Goal: Task Accomplishment & Management: Use online tool/utility

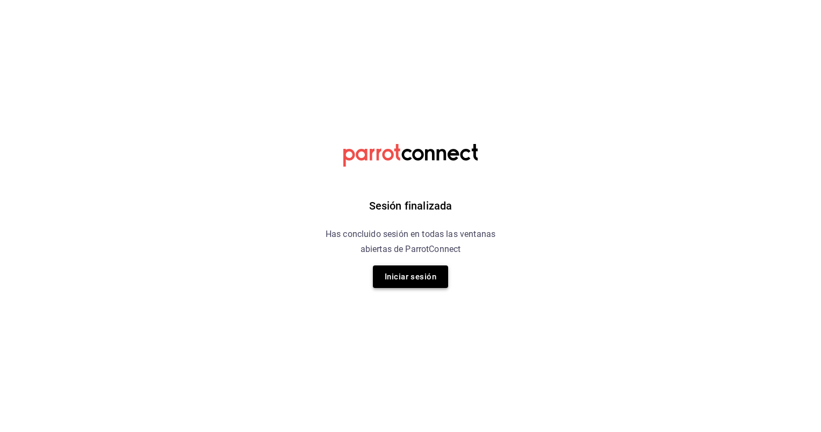
click at [407, 282] on button "Iniciar sesión" at bounding box center [410, 277] width 75 height 23
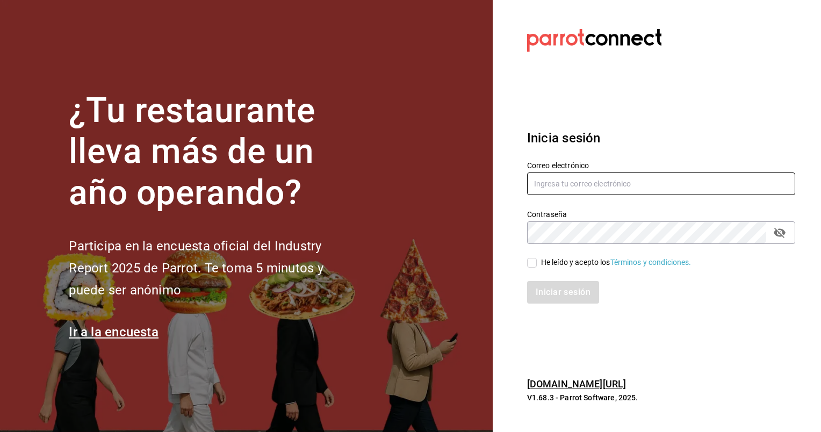
type input "[EMAIL_ADDRESS][DOMAIN_NAME]"
click at [533, 262] on input "He leído y acepto los Términos y condiciones." at bounding box center [532, 263] width 10 height 10
checkbox input "true"
click at [557, 295] on button "Iniciar sesión" at bounding box center [563, 292] width 73 height 23
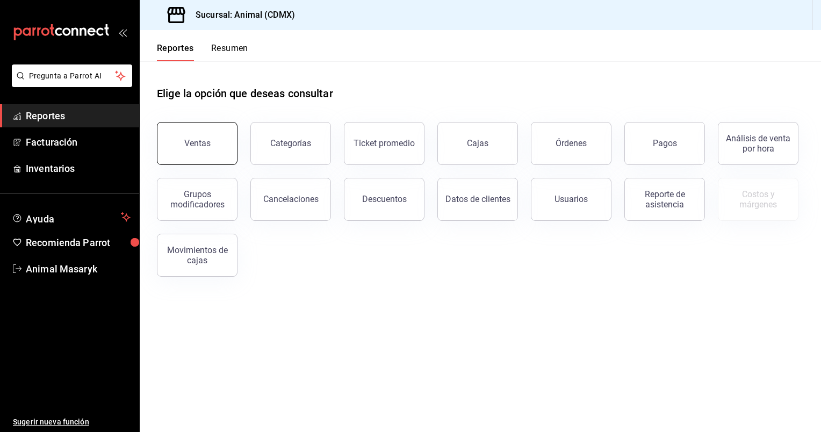
click at [204, 139] on div "Ventas" at bounding box center [197, 143] width 26 height 10
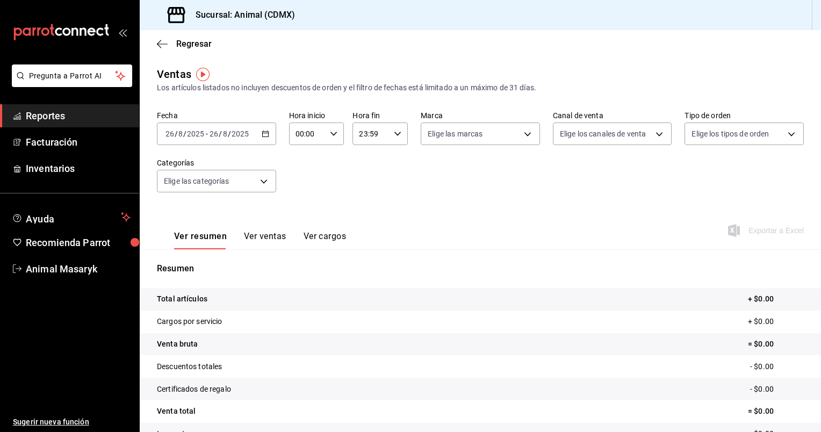
click at [264, 135] on icon "button" at bounding box center [266, 134] width 8 height 8
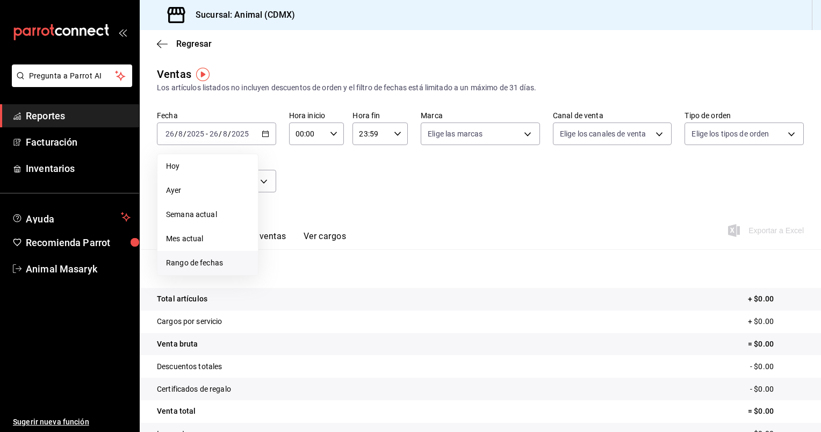
click at [195, 260] on span "Rango de fechas" at bounding box center [207, 262] width 83 height 11
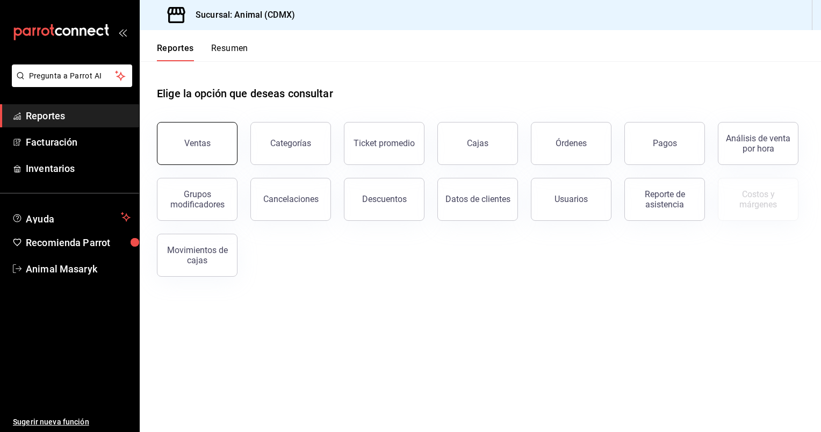
click at [208, 142] on div "Ventas" at bounding box center [197, 143] width 26 height 10
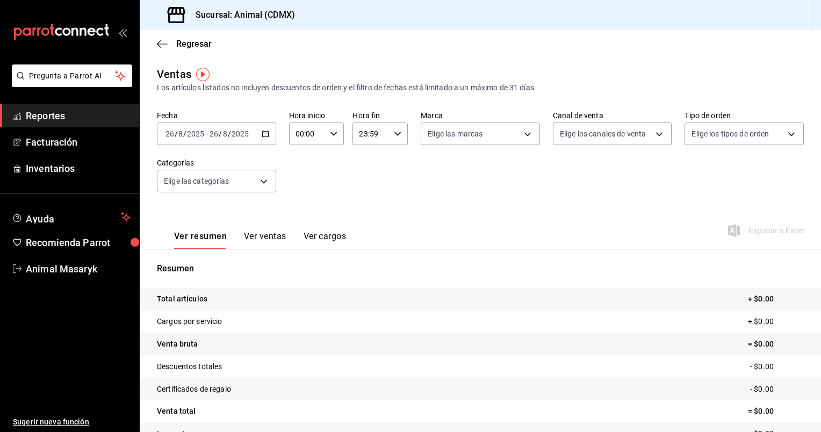
click at [267, 134] on \(Stroke\) "button" at bounding box center [265, 134] width 6 height 6
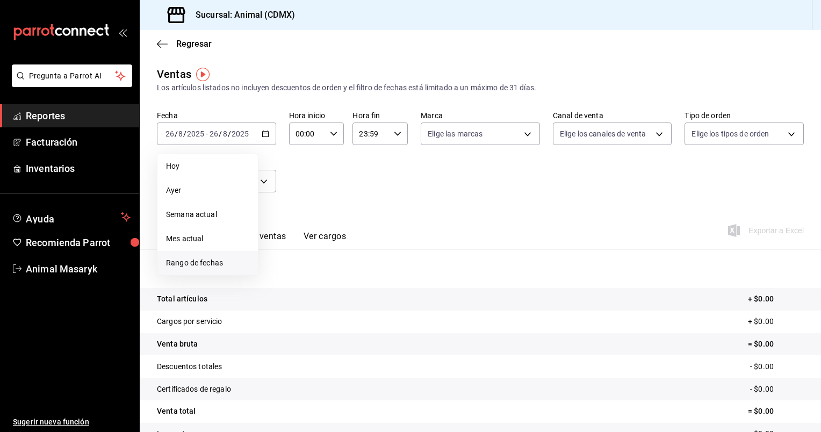
click at [200, 266] on span "Rango de fechas" at bounding box center [207, 262] width 83 height 11
click at [278, 305] on button "25" at bounding box center [280, 299] width 19 height 19
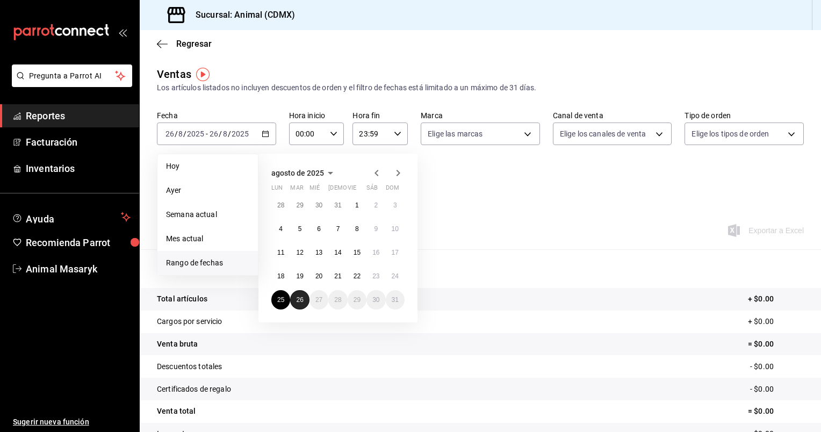
click at [302, 301] on abbr "26" at bounding box center [299, 300] width 7 height 8
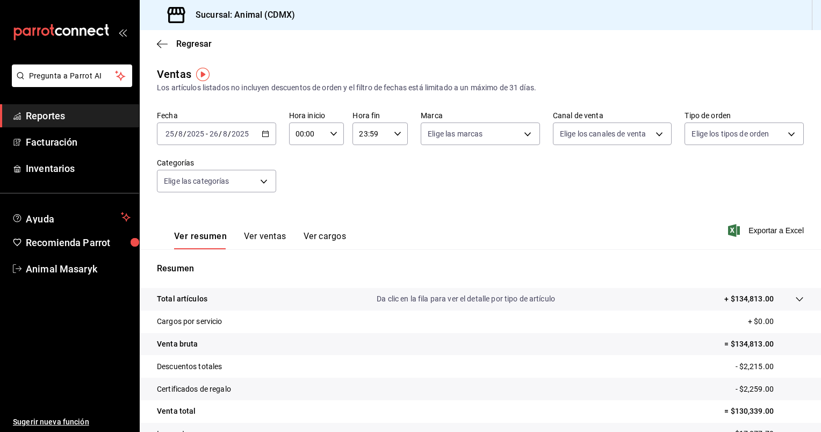
click at [331, 133] on \(Stroke\) "button" at bounding box center [334, 134] width 6 height 4
click at [304, 159] on button "05" at bounding box center [301, 161] width 23 height 21
type input "05:00"
click at [395, 131] on div at bounding box center [410, 216] width 821 height 432
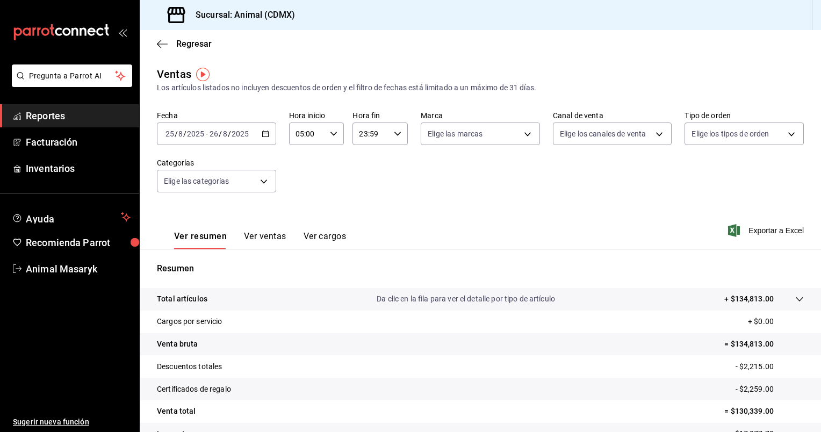
click at [395, 131] on icon "button" at bounding box center [398, 134] width 8 height 8
click at [364, 178] on span "05" at bounding box center [364, 177] width 10 height 9
click at [392, 163] on span "00" at bounding box center [391, 161] width 10 height 9
type input "05:00"
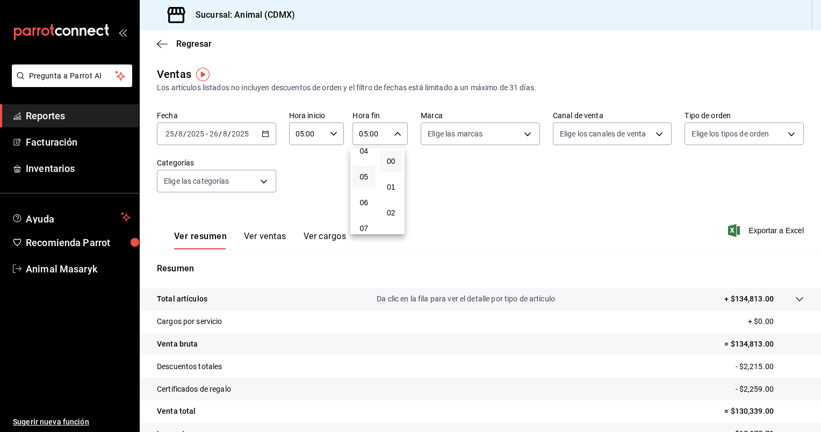
click at [527, 138] on div at bounding box center [410, 216] width 821 height 432
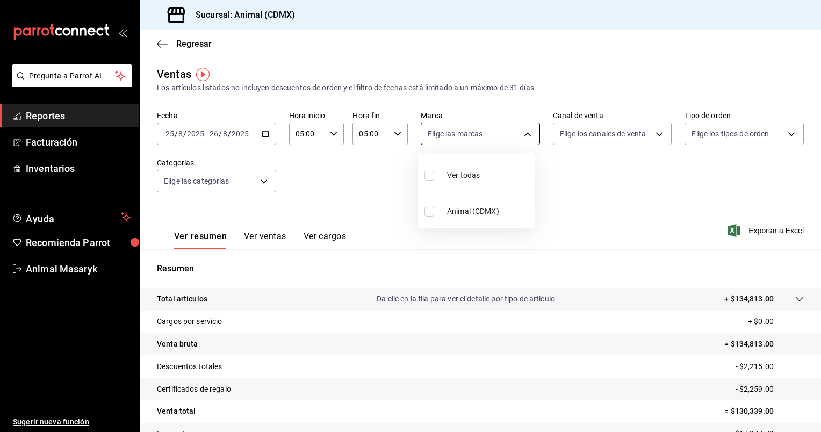
click at [525, 131] on body "Pregunta a Parrot AI Reportes Facturación Inventarios Ayuda Recomienda Parrot A…" at bounding box center [410, 216] width 821 height 432
click at [434, 203] on li "Animal (CDMX)" at bounding box center [476, 211] width 117 height 24
type input "cb0f6aec-1481-4e37-861c-bab9b3a65b14"
checkbox input "true"
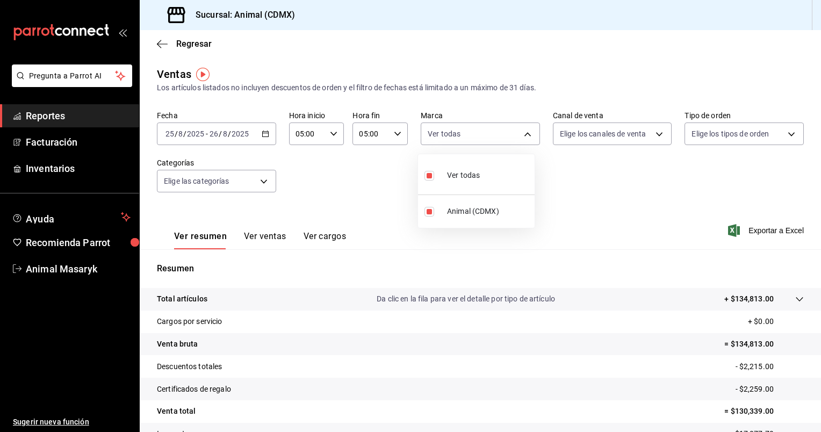
click at [654, 133] on div at bounding box center [410, 216] width 821 height 432
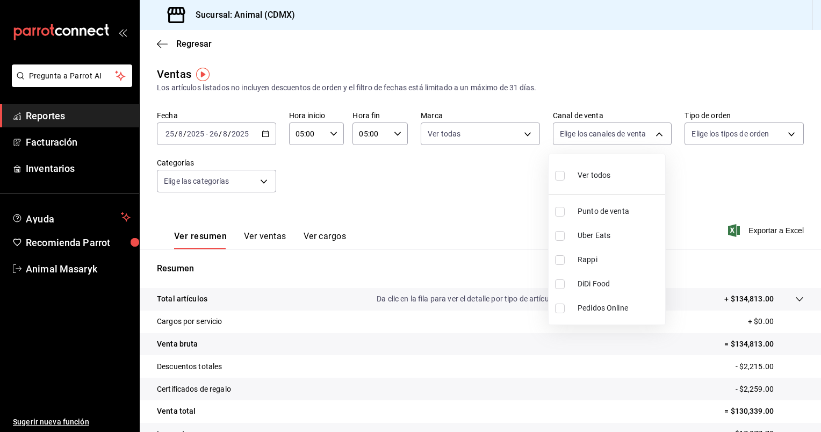
click at [654, 133] on body "Pregunta a Parrot AI Reportes Facturación Inventarios Ayuda Recomienda Parrot A…" at bounding box center [410, 216] width 821 height 432
click at [552, 184] on li "Ver todos" at bounding box center [607, 175] width 117 height 32
type input "PARROT,UBER_EATS,RAPPI,DIDI_FOOD,ONLINE"
checkbox input "true"
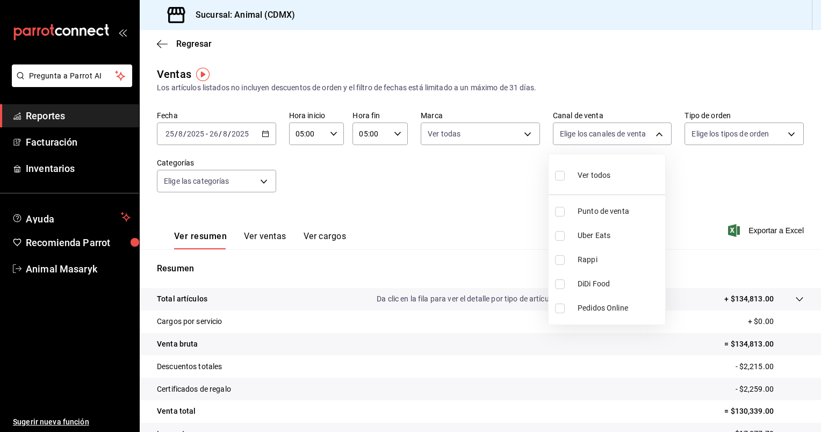
checkbox input "true"
click at [785, 140] on div at bounding box center [410, 216] width 821 height 432
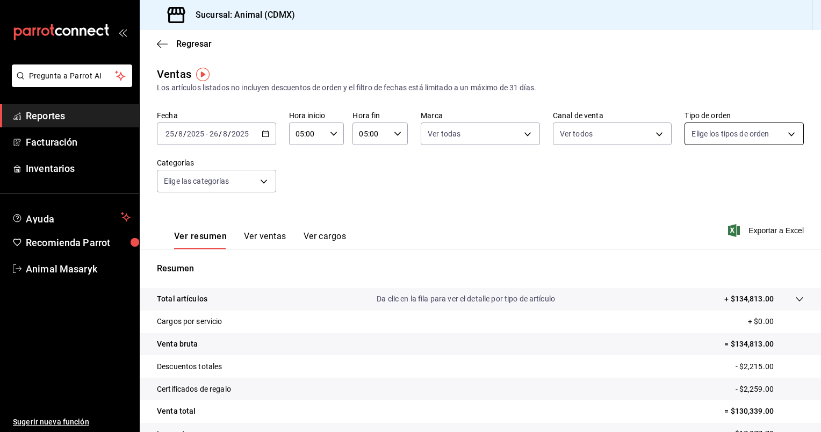
click at [785, 139] on body "Pregunta a Parrot AI Reportes Facturación Inventarios Ayuda Recomienda Parrot A…" at bounding box center [410, 216] width 821 height 432
click at [744, 174] on li "Ver todos" at bounding box center [737, 175] width 117 height 32
type input "ad44a823-99d3-4372-a913-4cf57f2a9ac0,b8ee5ff1-85c8-4a81-aa51-555e6c8ba0c6,EXTER…"
checkbox input "true"
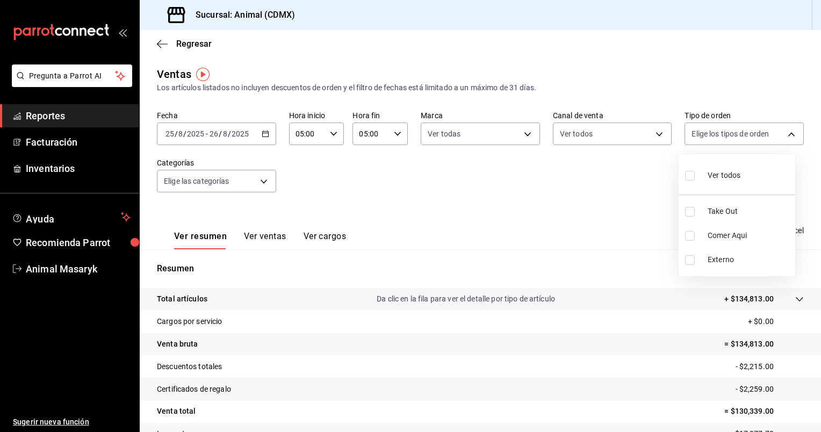
checkbox input "true"
click at [256, 183] on div at bounding box center [410, 216] width 821 height 432
click at [256, 183] on body "Pregunta a Parrot AI Reportes Facturación Inventarios Ayuda Recomienda Parrot A…" at bounding box center [410, 216] width 821 height 432
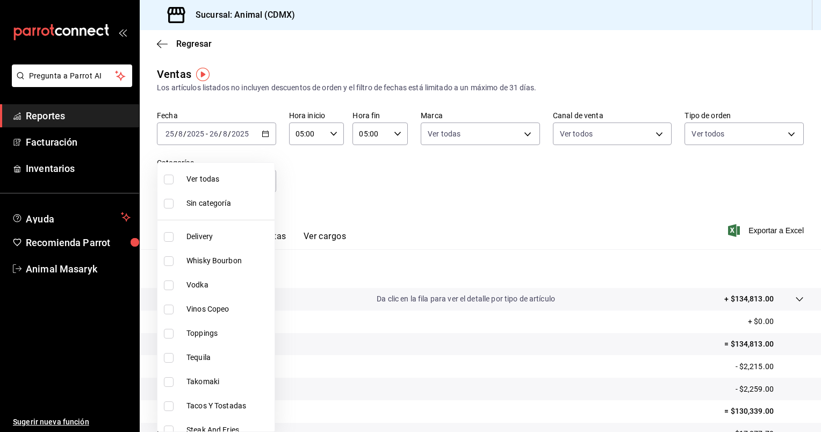
click at [248, 176] on span "Ver todas" at bounding box center [229, 179] width 84 height 11
type input "281688af-6220-48ae-86b9-ca5e6f63eb3e,2ffeebaa-176c-4024-95f8-553ffecca8da,37769…"
checkbox input "true"
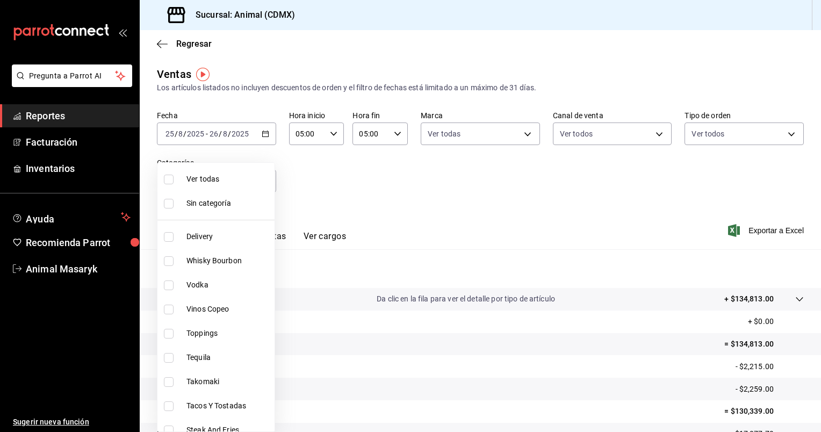
checkbox input "true"
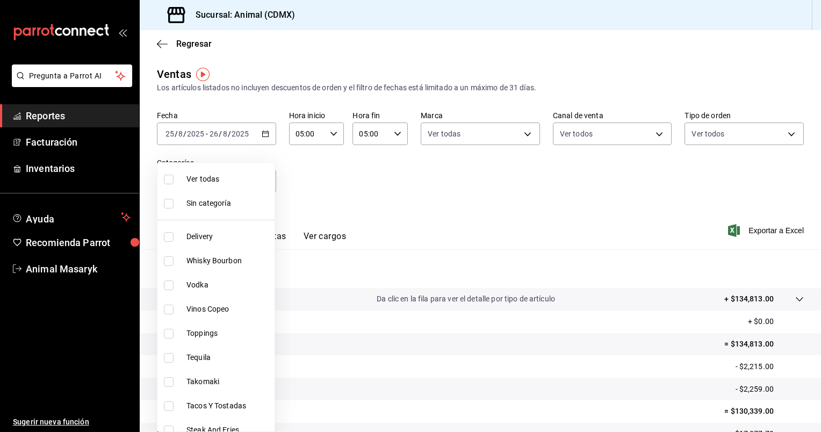
checkbox input "true"
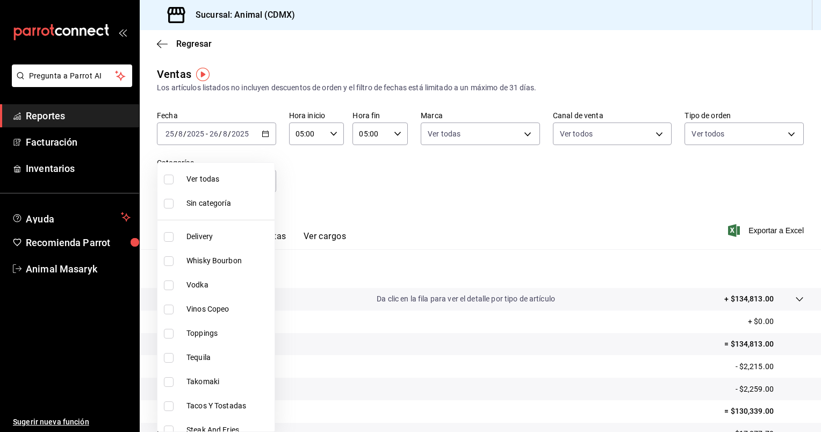
checkbox input "true"
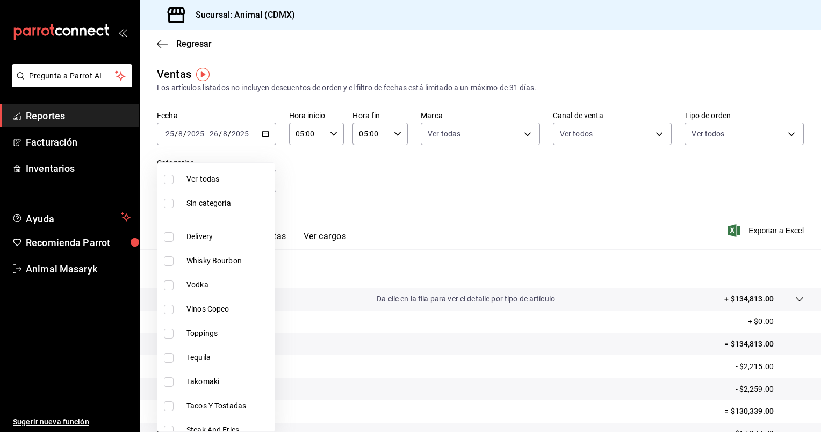
checkbox input "true"
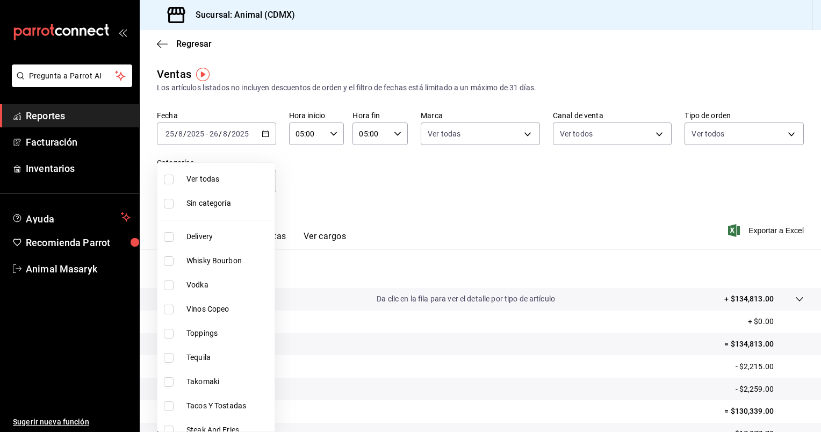
checkbox input "true"
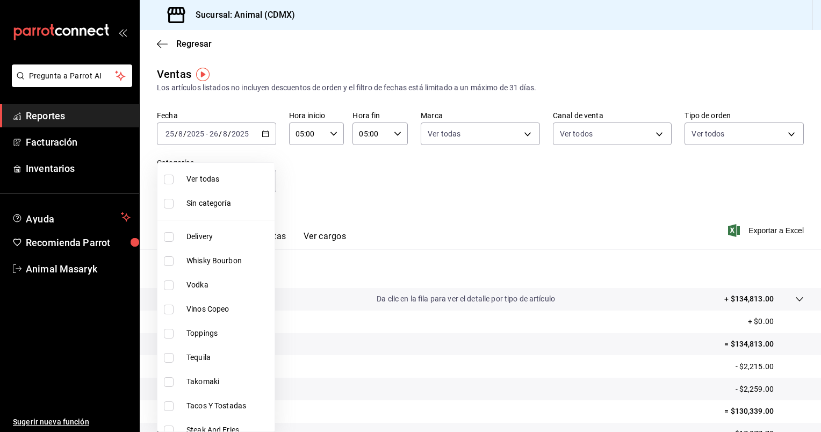
checkbox input "true"
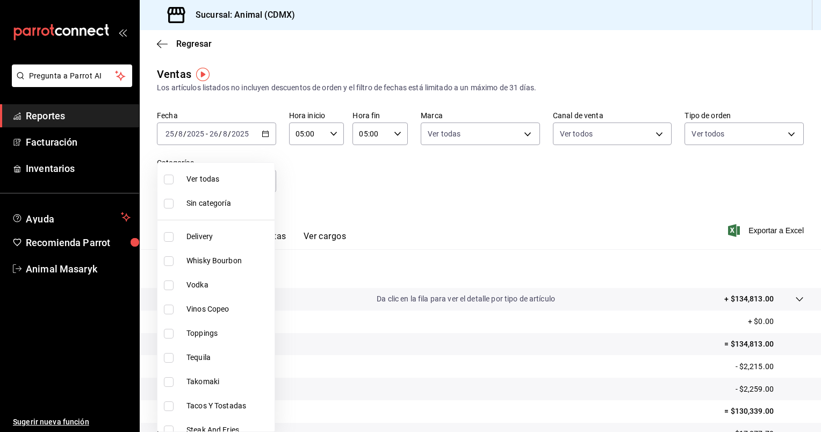
checkbox input "true"
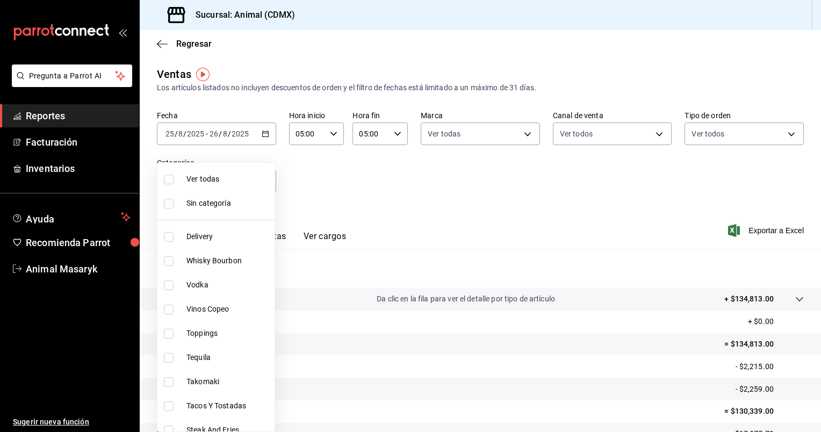
checkbox input "true"
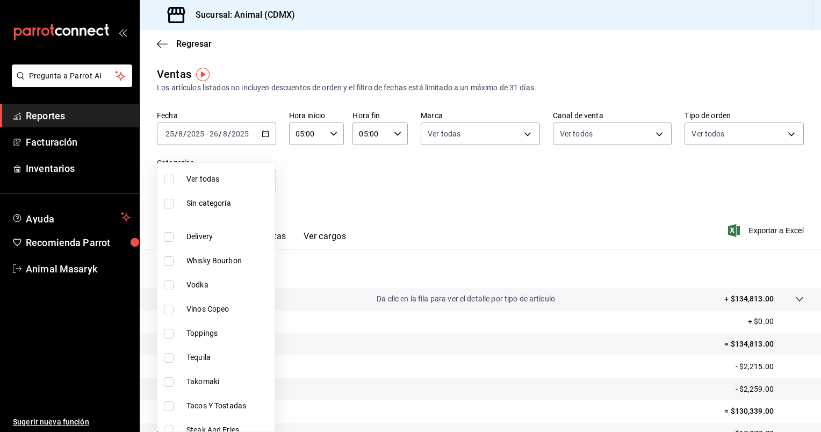
checkbox input "true"
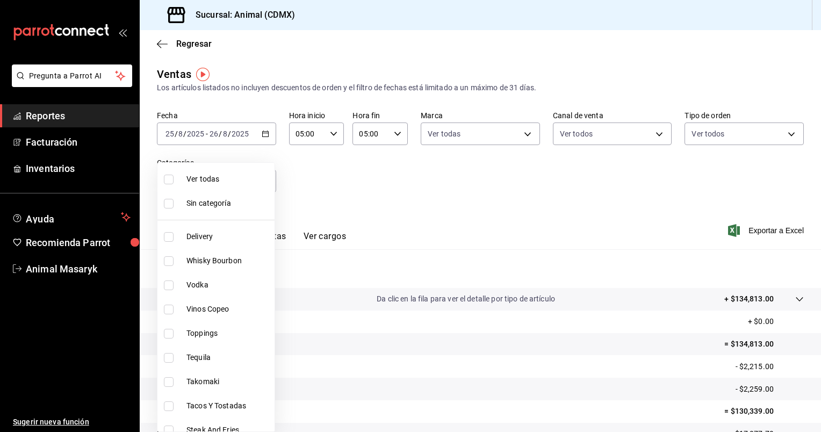
checkbox input "true"
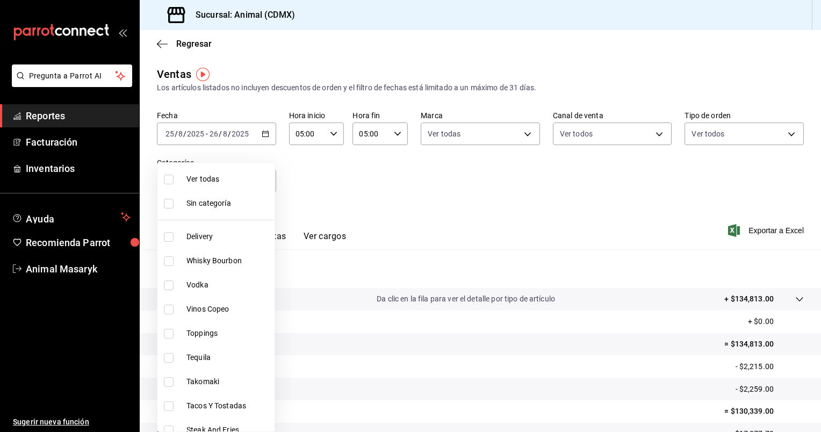
checkbox input "true"
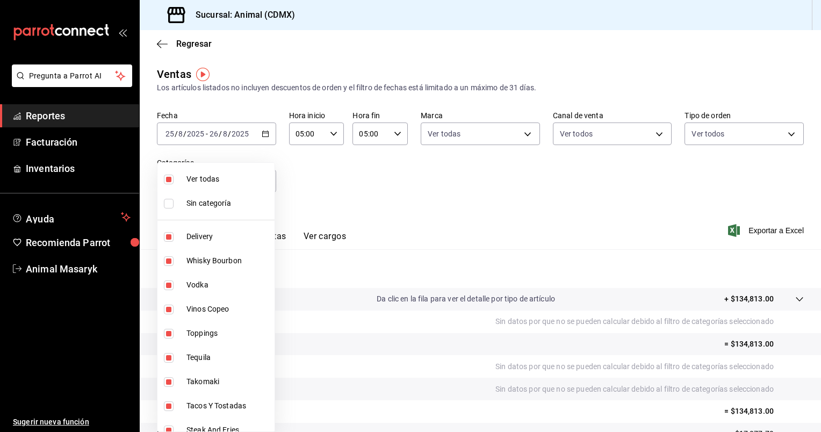
click at [320, 173] on div at bounding box center [410, 216] width 821 height 432
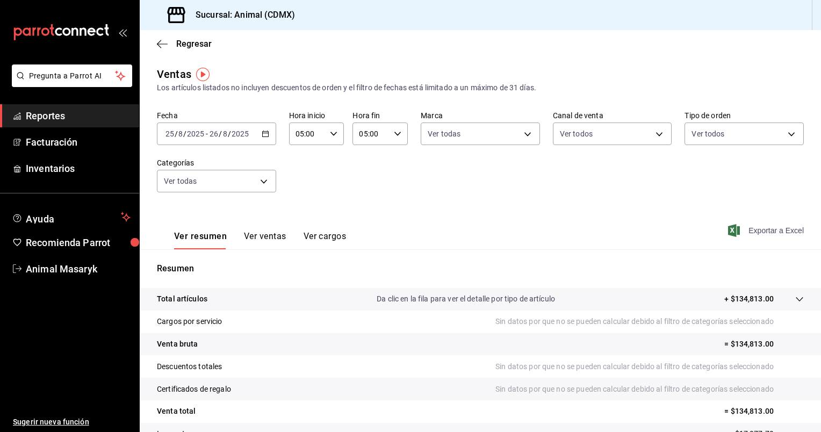
click at [750, 228] on span "Exportar a Excel" at bounding box center [767, 230] width 74 height 13
